Goal: Task Accomplishment & Management: Use online tool/utility

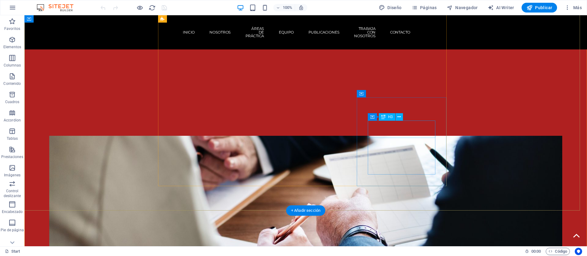
scroll to position [291, 0]
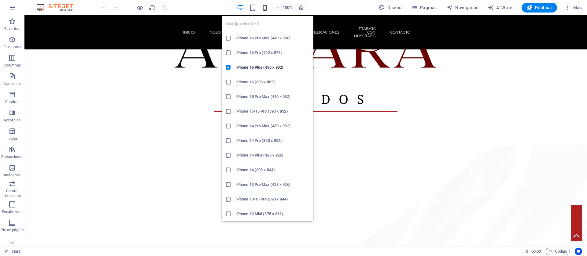
click at [265, 11] on icon "button" at bounding box center [264, 7] width 7 height 7
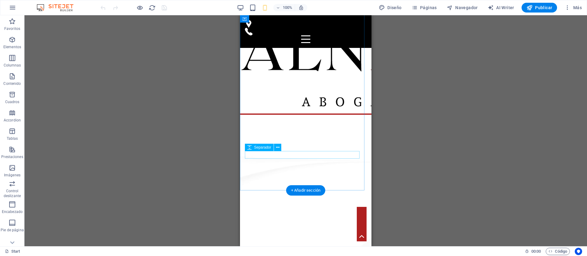
scroll to position [0, 0]
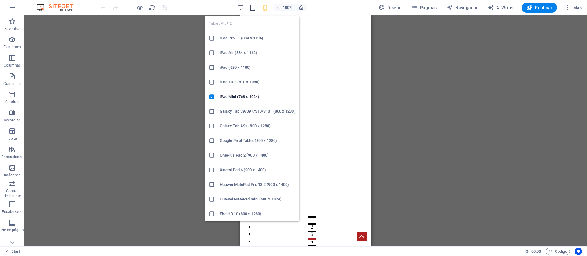
click at [252, 9] on icon "button" at bounding box center [252, 7] width 7 height 7
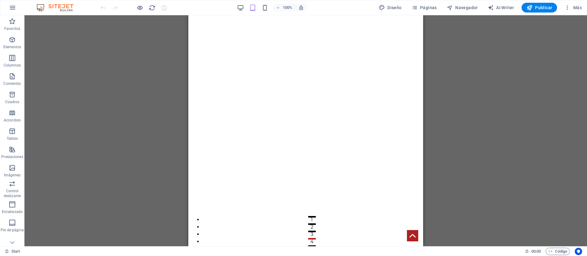
click at [146, 109] on div "Arrastra aquí para reemplazar el contenido existente. Si quieres crear un eleme…" at bounding box center [305, 130] width 562 height 231
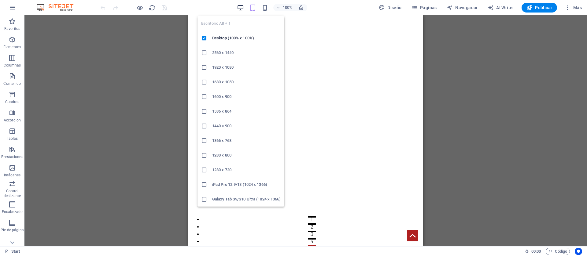
click at [242, 4] on icon "button" at bounding box center [240, 7] width 7 height 7
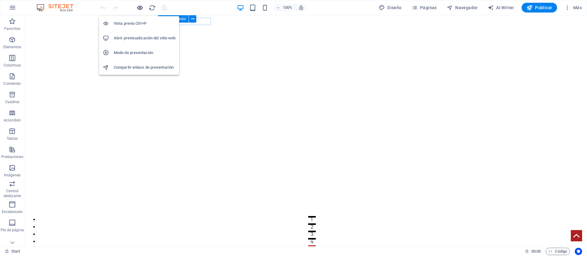
click at [139, 4] on icon "button" at bounding box center [139, 7] width 7 height 7
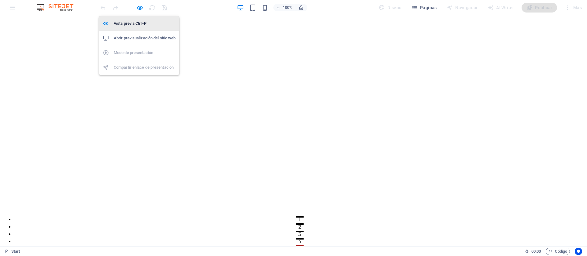
click at [139, 21] on h6 "Vista previa Ctrl+P" at bounding box center [145, 23] width 62 height 7
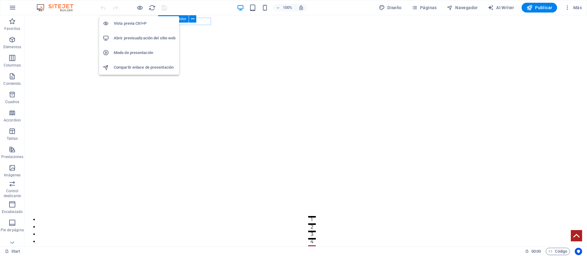
click at [139, 22] on h6 "Vista previa Ctrl+P" at bounding box center [145, 23] width 62 height 7
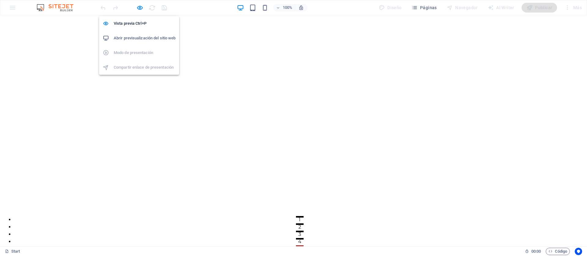
click at [142, 35] on h6 "Abrir previsualización del sitio web" at bounding box center [145, 38] width 62 height 7
